Goal: Check status: Check status

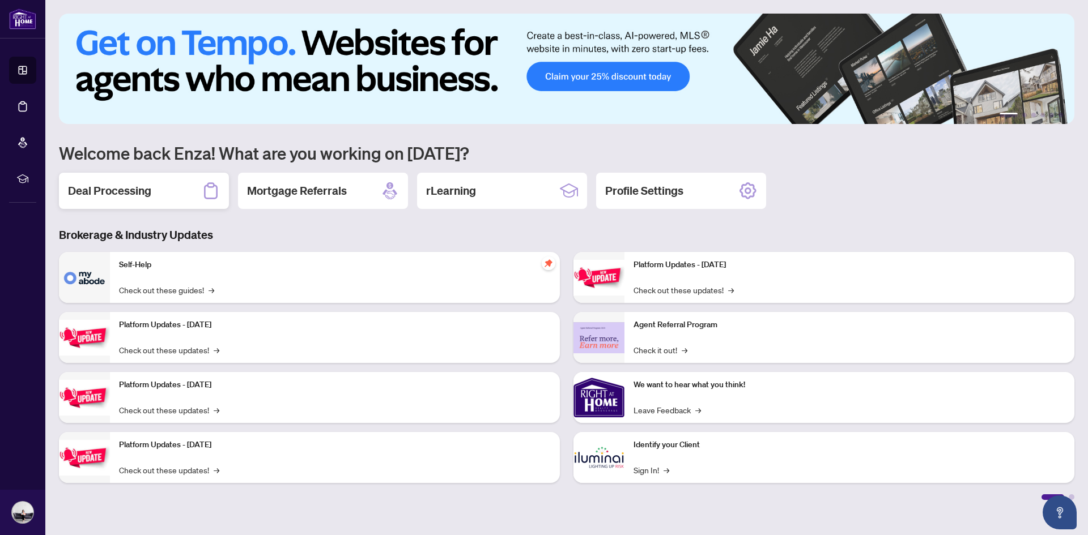
click at [124, 194] on h2 "Deal Processing" at bounding box center [109, 191] width 83 height 16
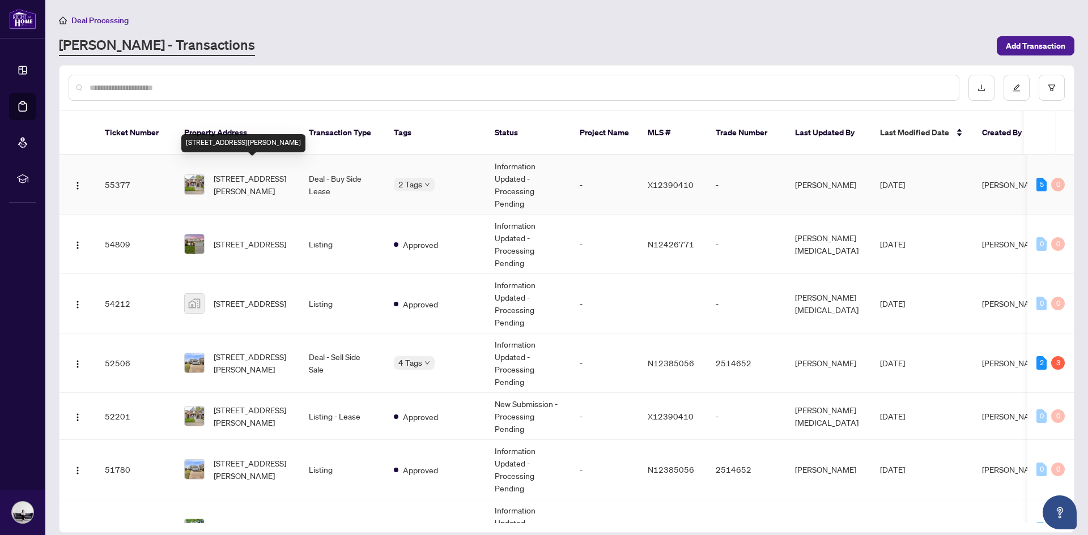
click at [267, 176] on span "[STREET_ADDRESS][PERSON_NAME]" at bounding box center [252, 184] width 77 height 25
